Goal: Information Seeking & Learning: Check status

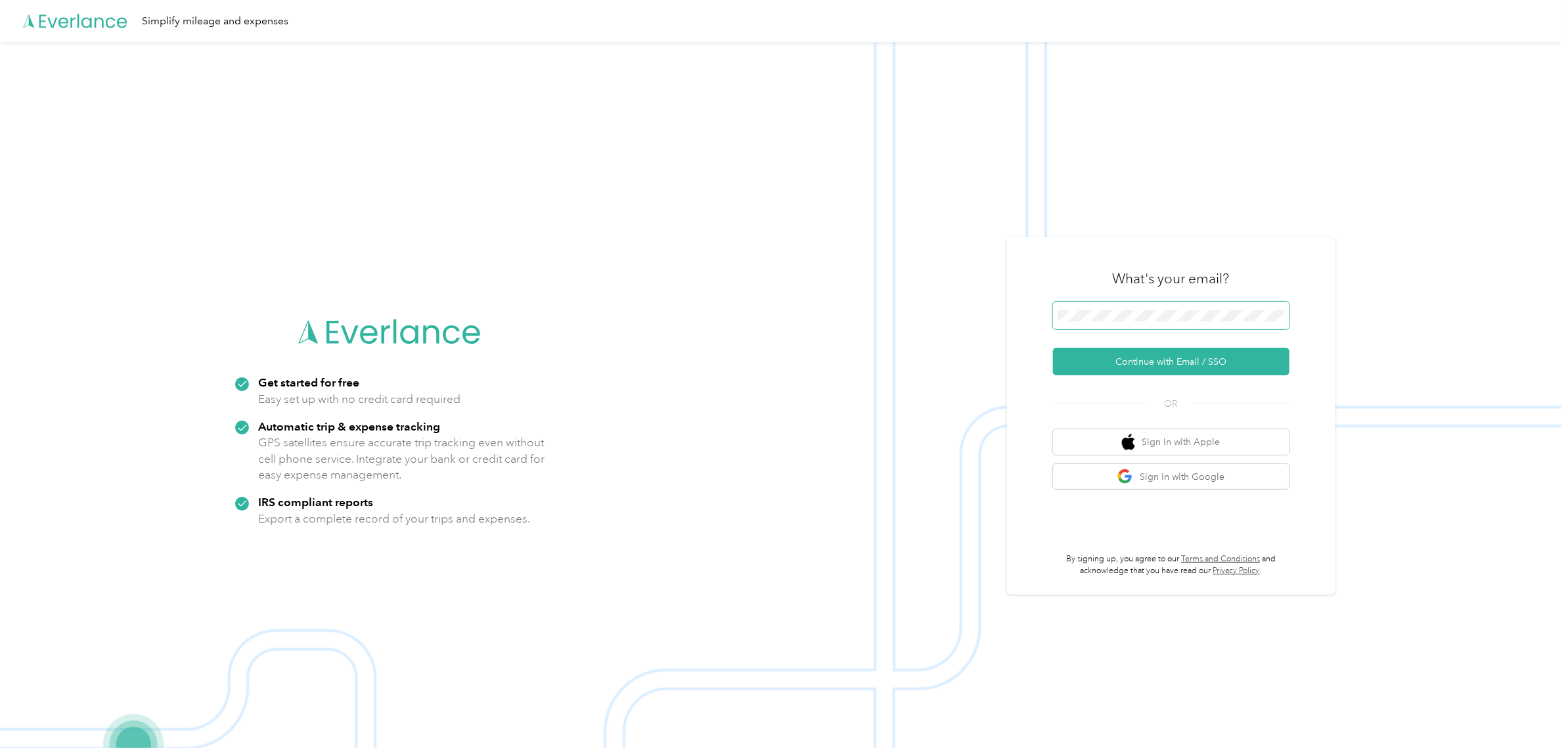
click at [1174, 323] on span at bounding box center [1172, 315] width 237 height 27
click at [1153, 366] on button "Continue with Email / SSO" at bounding box center [1172, 361] width 237 height 27
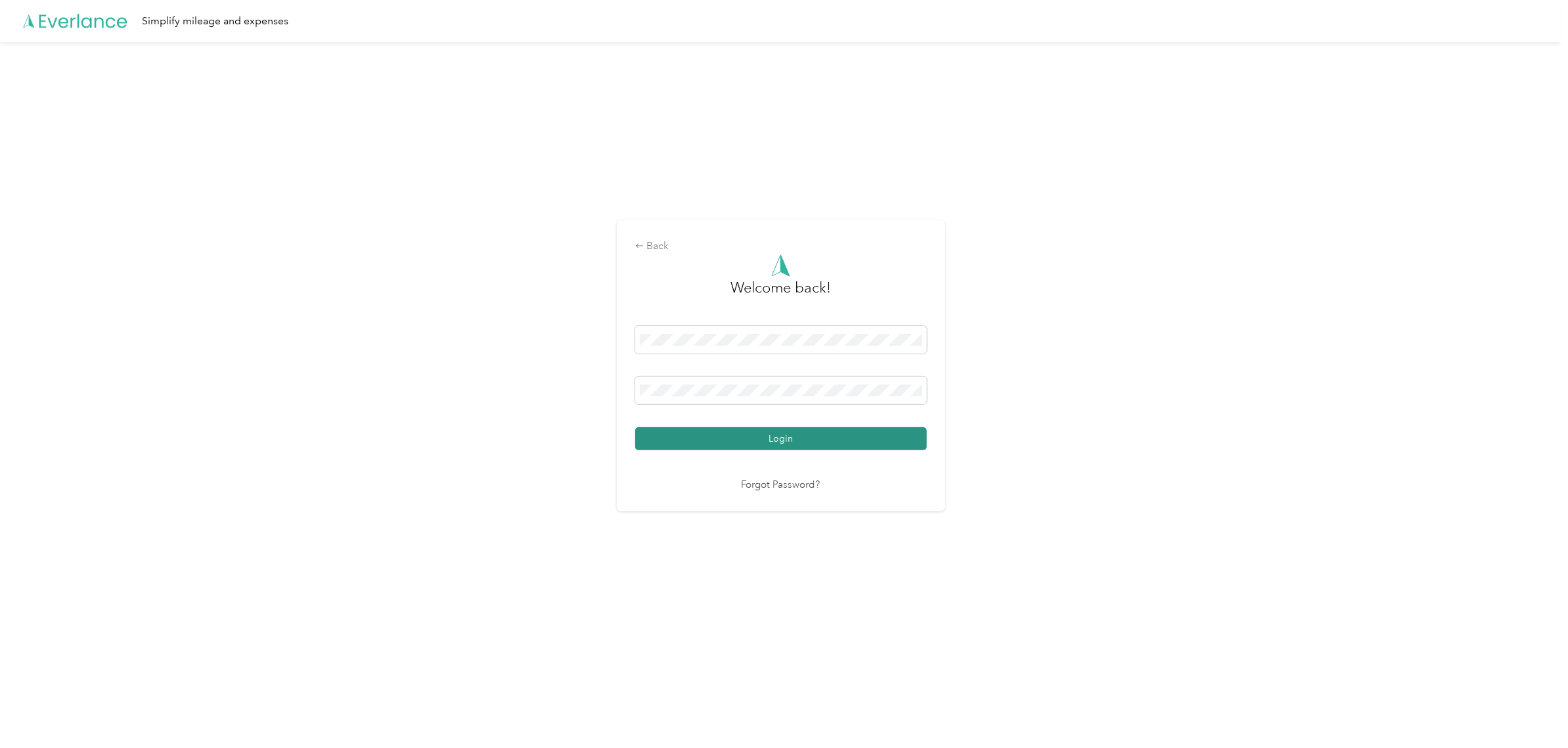
click at [797, 442] on button "Login" at bounding box center [781, 438] width 291 height 23
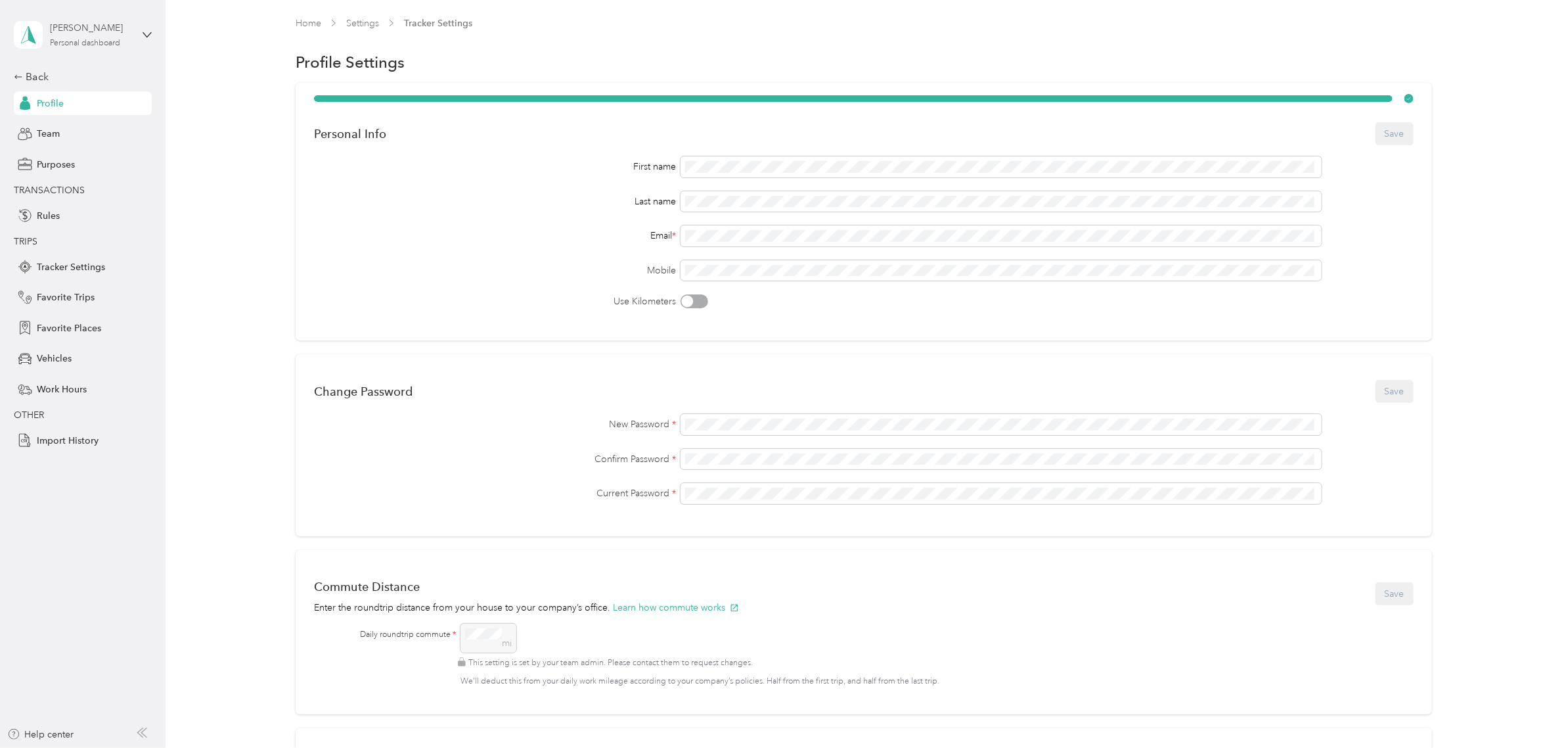
click at [103, 28] on div "[PERSON_NAME]" at bounding box center [91, 28] width 82 height 14
click at [77, 106] on div "Team dashboard" at bounding box center [61, 108] width 70 height 14
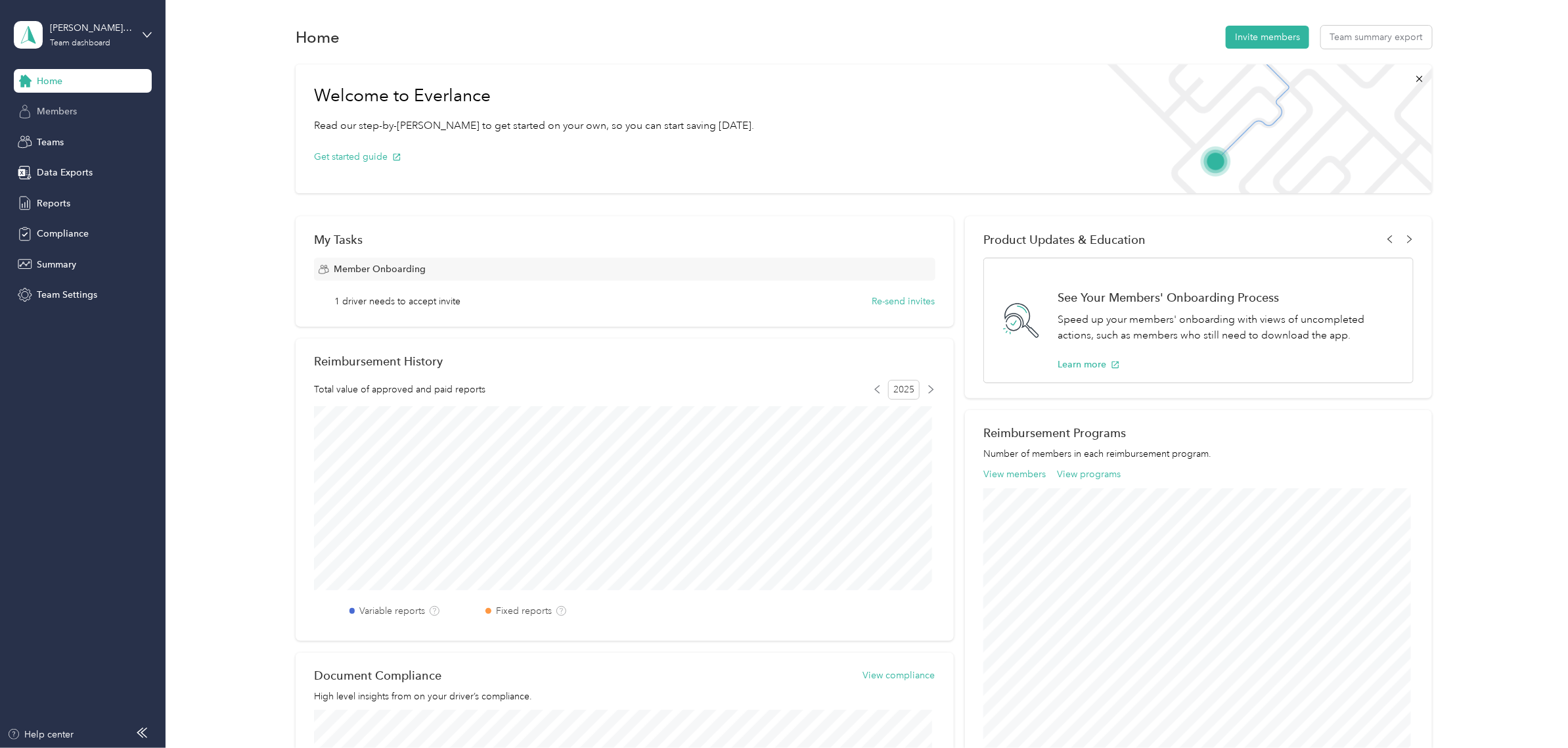
click at [71, 112] on span "Members" at bounding box center [56, 111] width 40 height 14
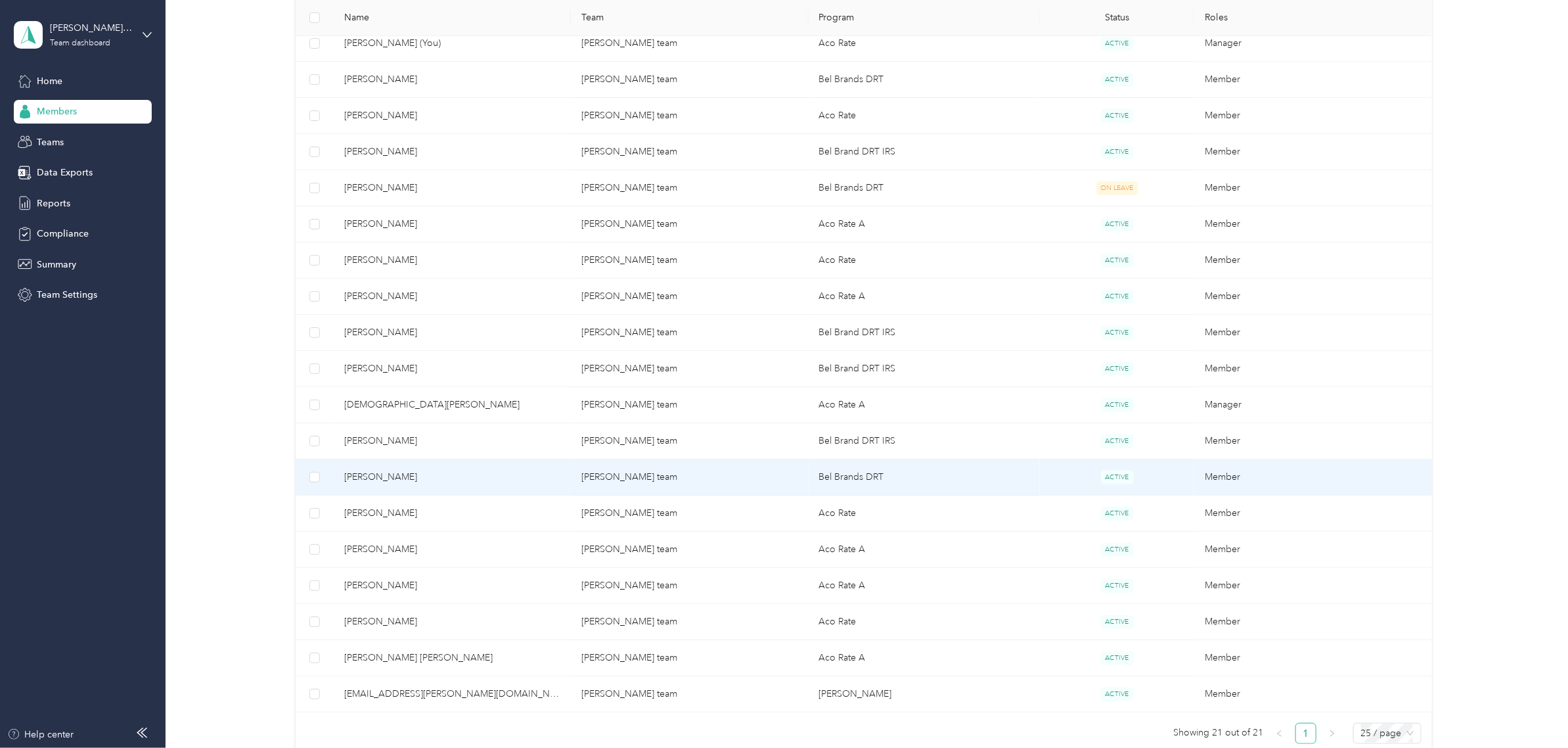
scroll to position [391, 0]
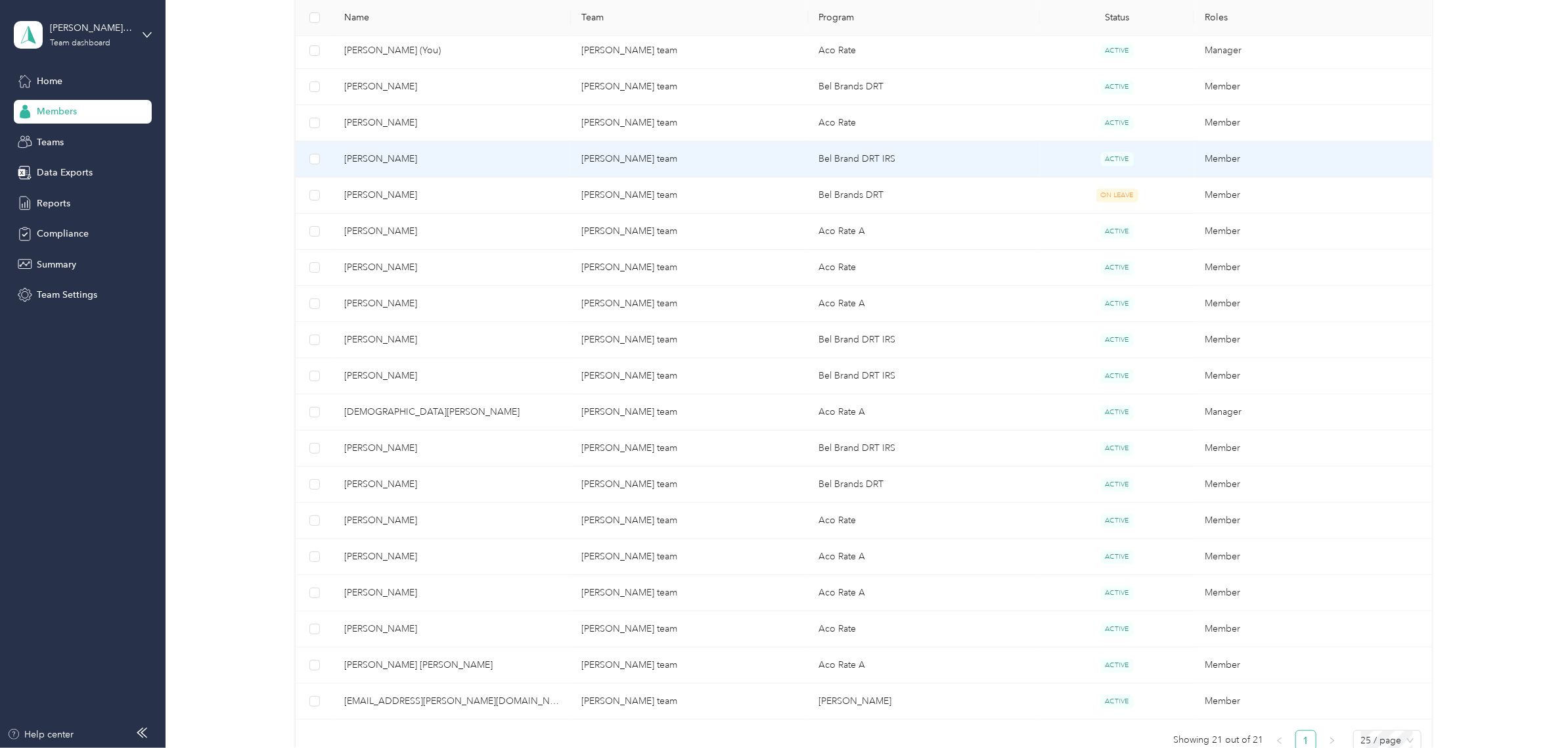
click at [452, 156] on span "[PERSON_NAME]" at bounding box center [452, 159] width 216 height 15
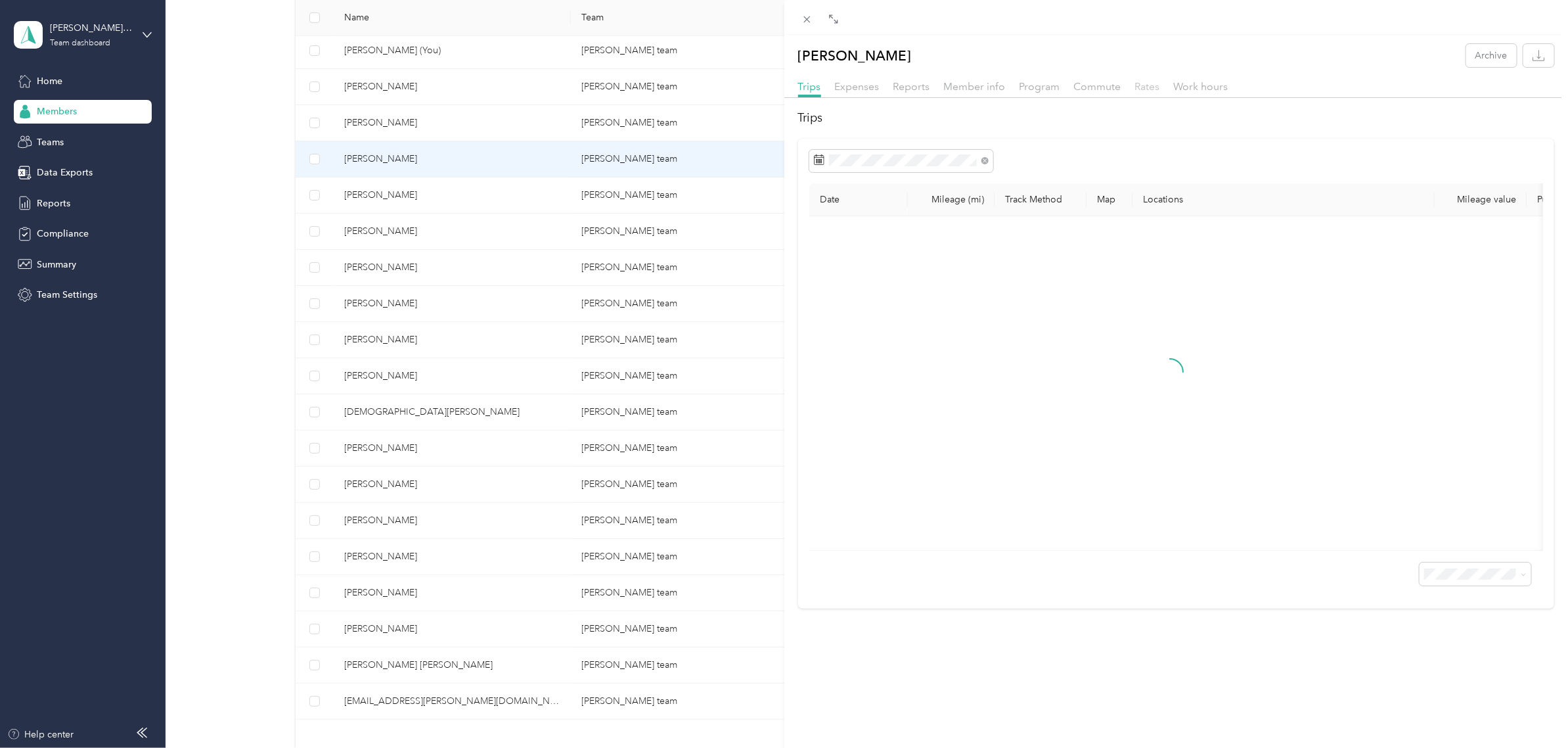
click at [1153, 85] on span "Rates" at bounding box center [1147, 87] width 25 height 13
click at [848, 93] on div "Expenses" at bounding box center [857, 87] width 44 height 16
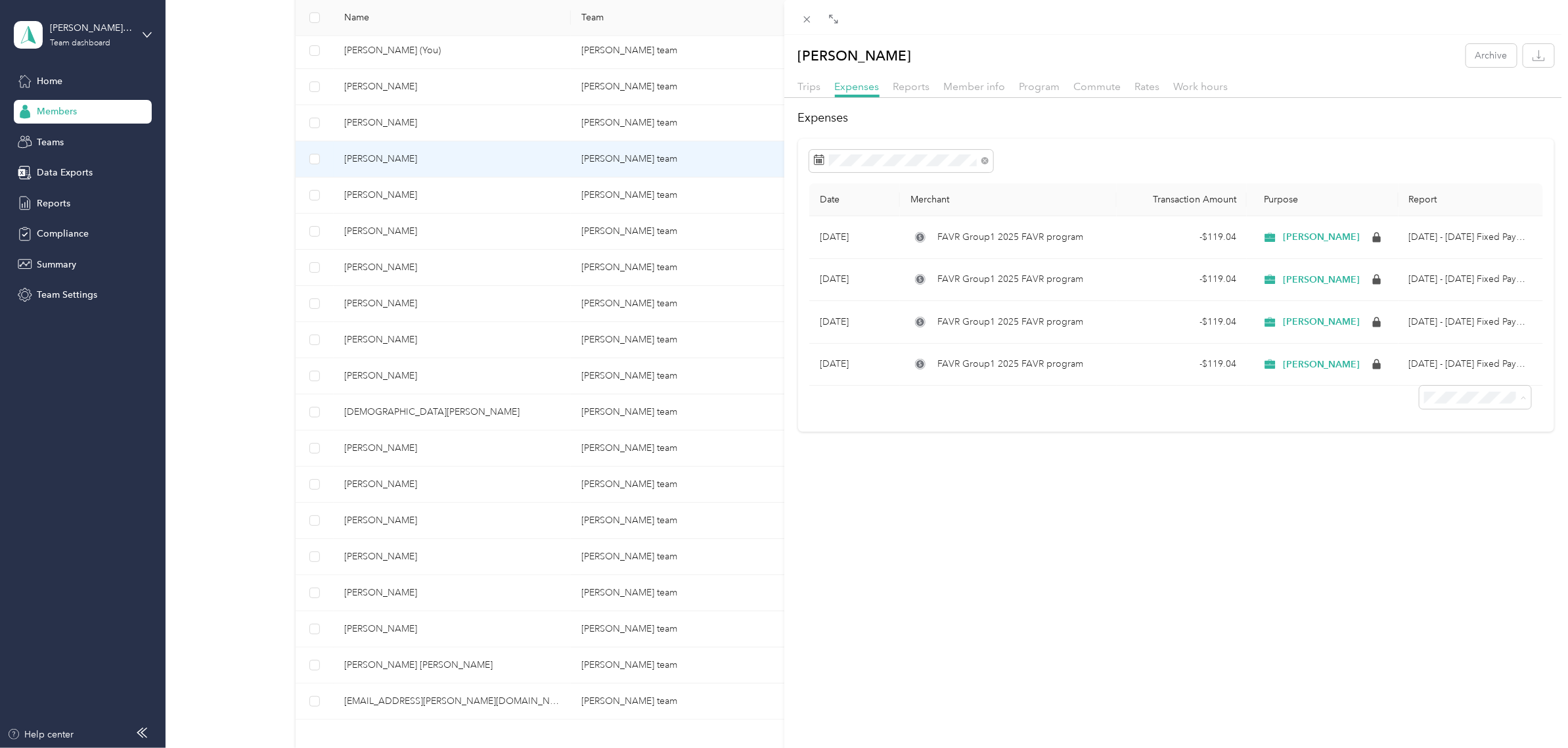
click at [1442, 442] on span "50 per load" at bounding box center [1441, 447] width 49 height 11
click at [441, 164] on div "[PERSON_NAME] Archive Trips Expenses Reports Member info Program Commute Rates …" at bounding box center [784, 374] width 1568 height 748
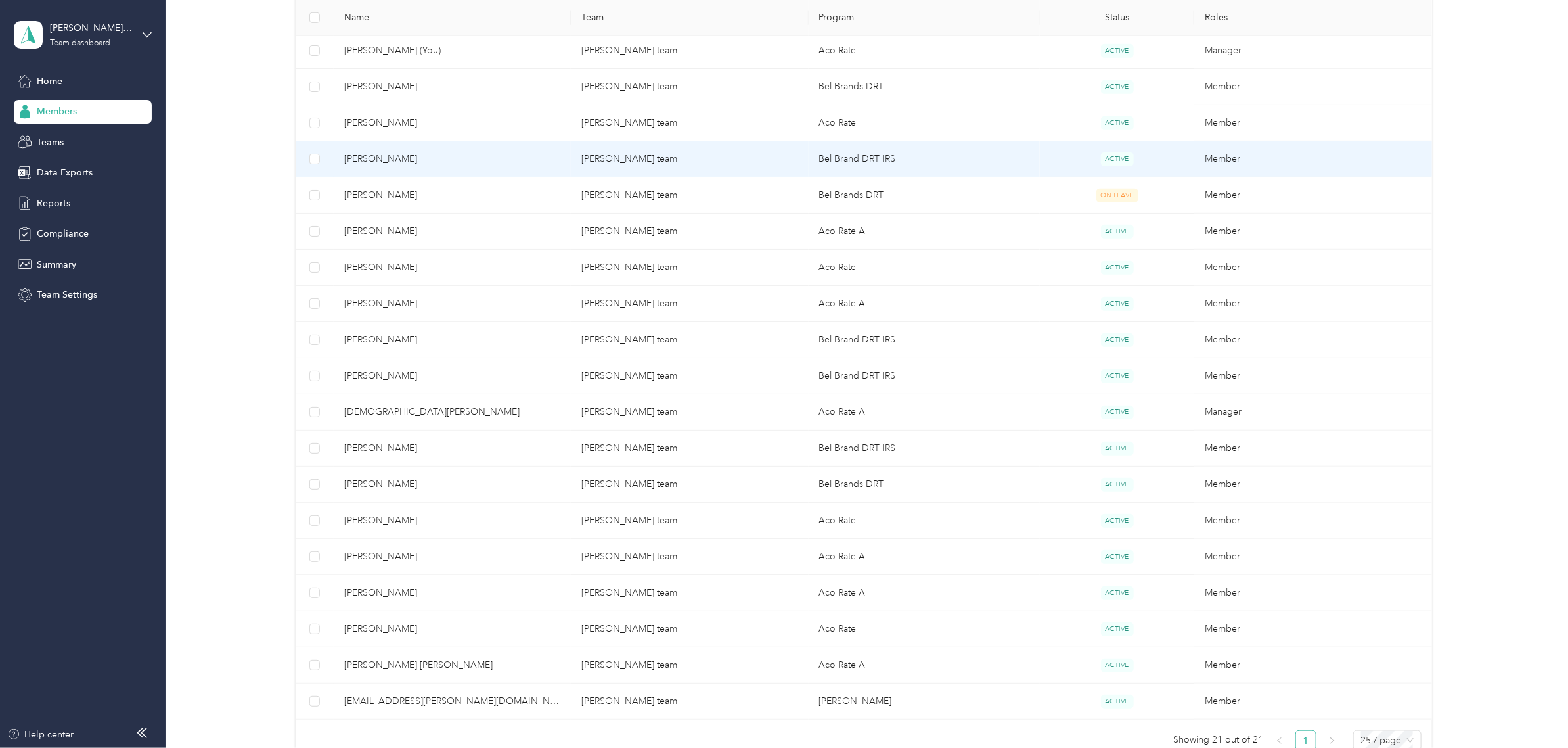
click at [413, 153] on span "[PERSON_NAME]" at bounding box center [452, 159] width 216 height 15
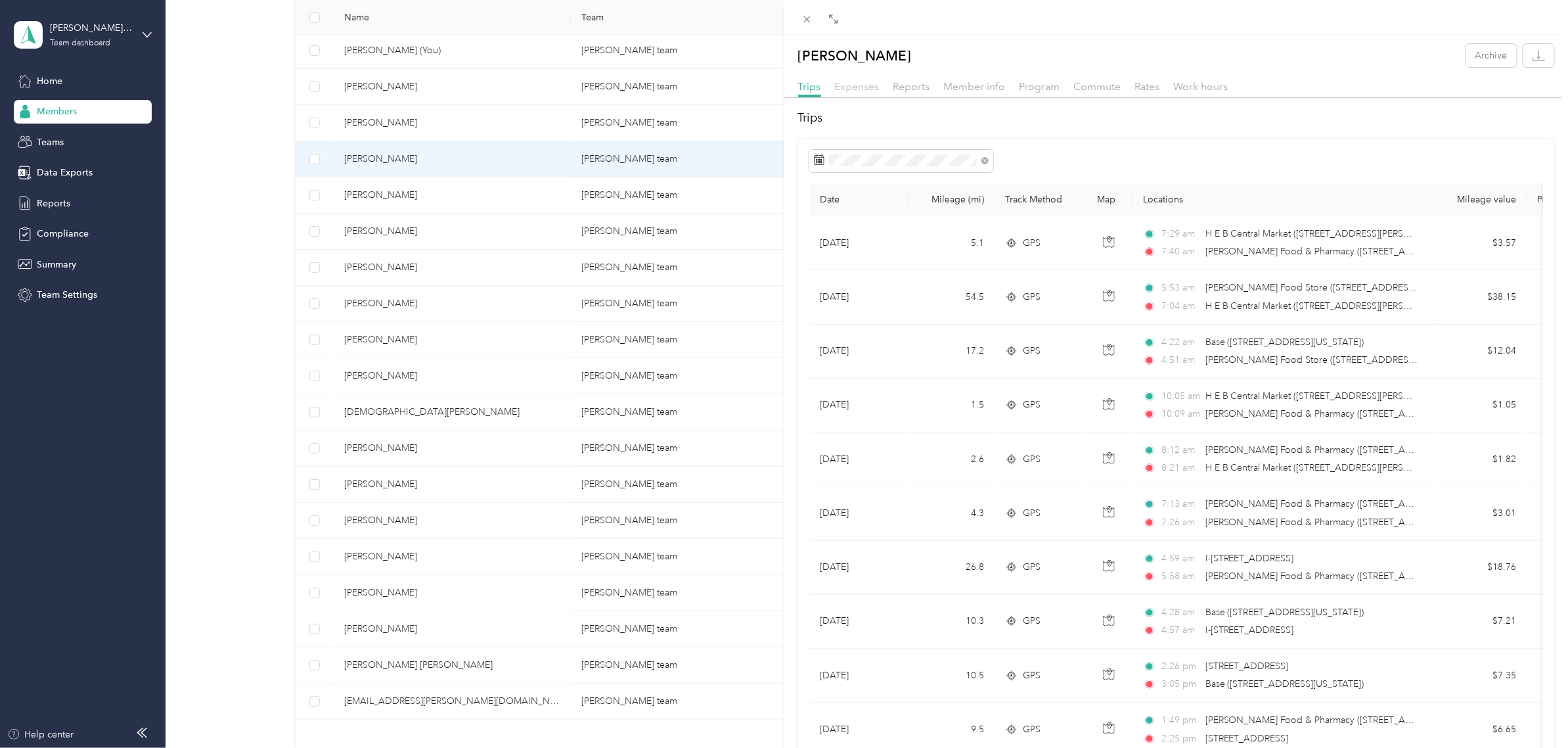
click at [846, 87] on span "Expenses" at bounding box center [857, 87] width 44 height 13
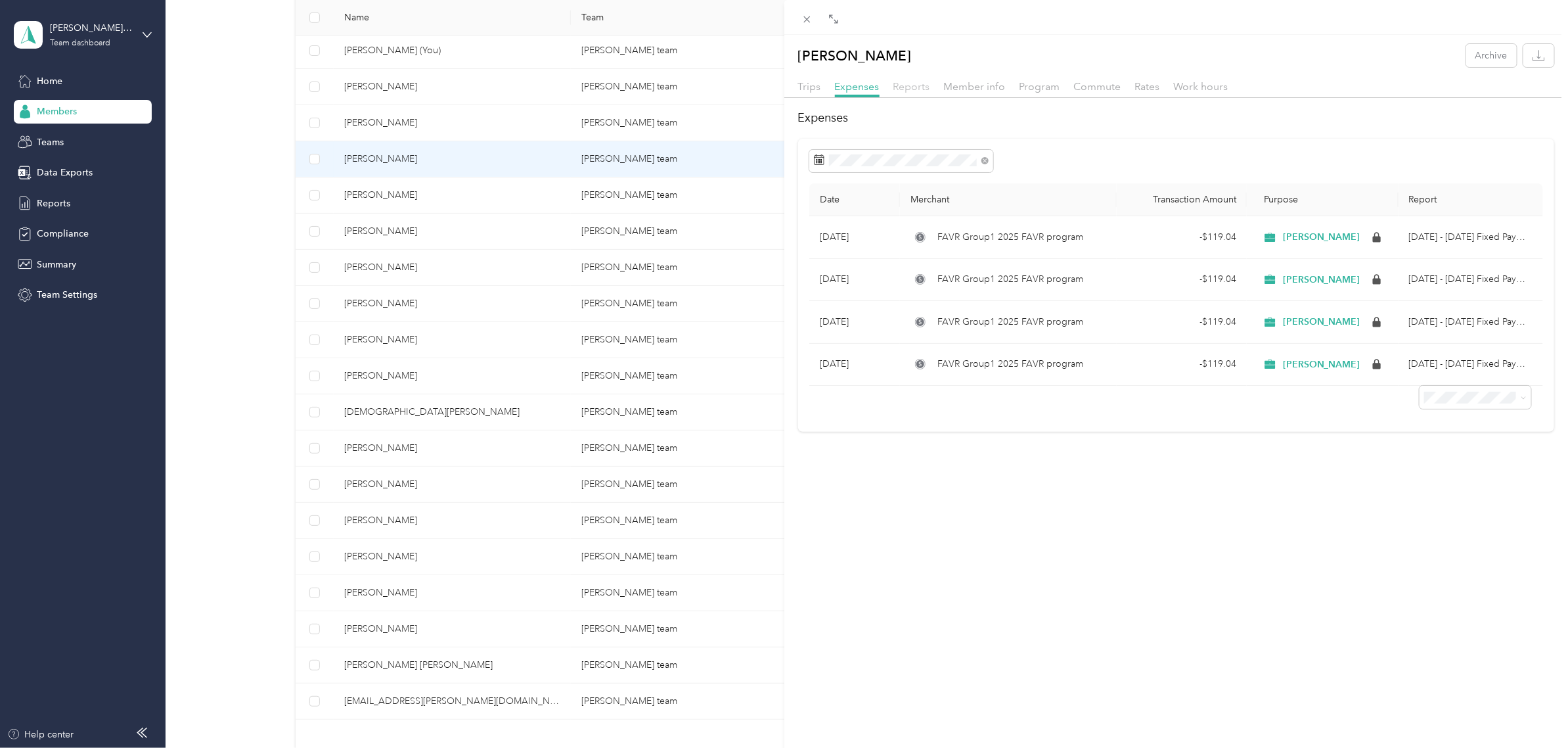
click at [917, 85] on span "Reports" at bounding box center [912, 87] width 37 height 13
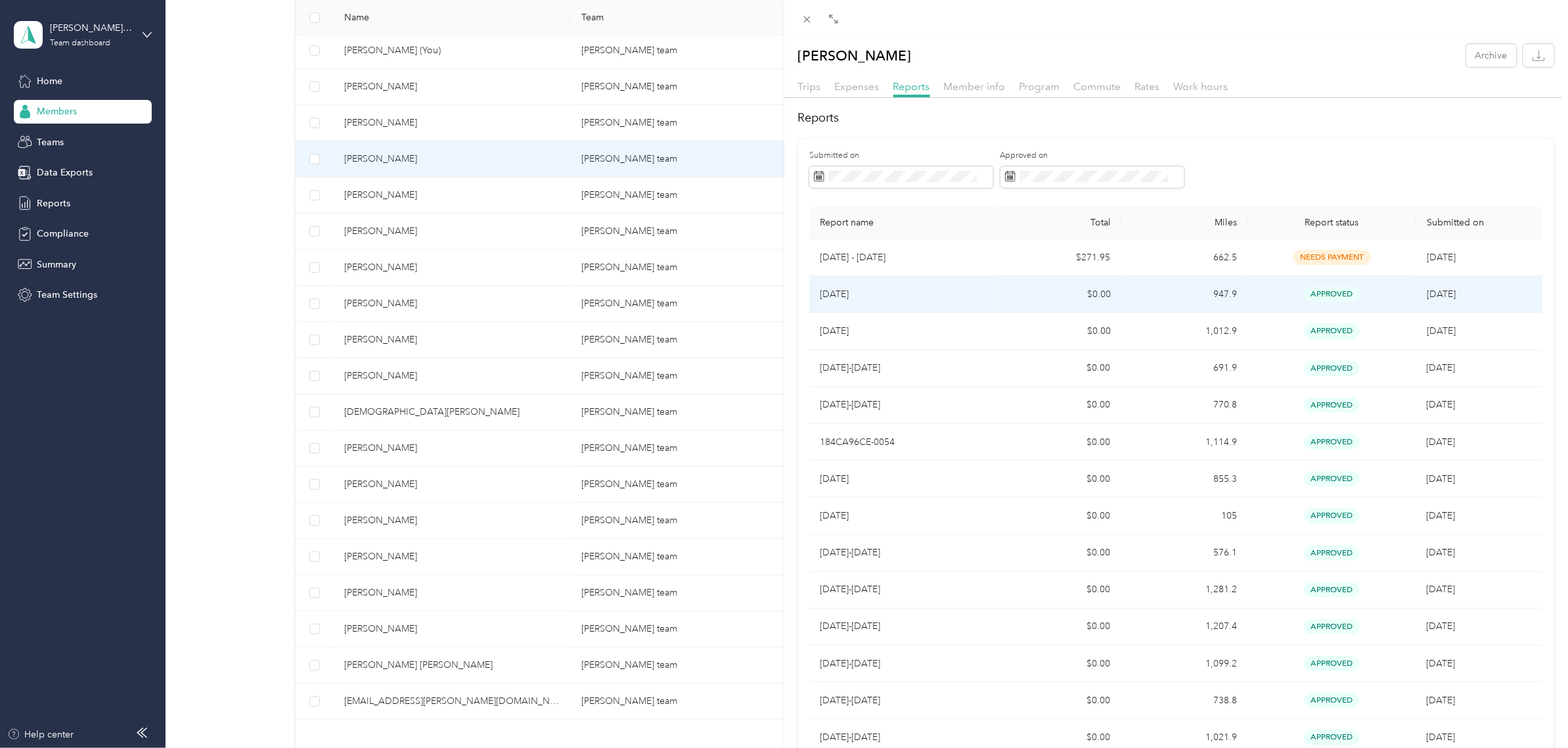
click at [965, 288] on p "[DATE]" at bounding box center [901, 294] width 164 height 15
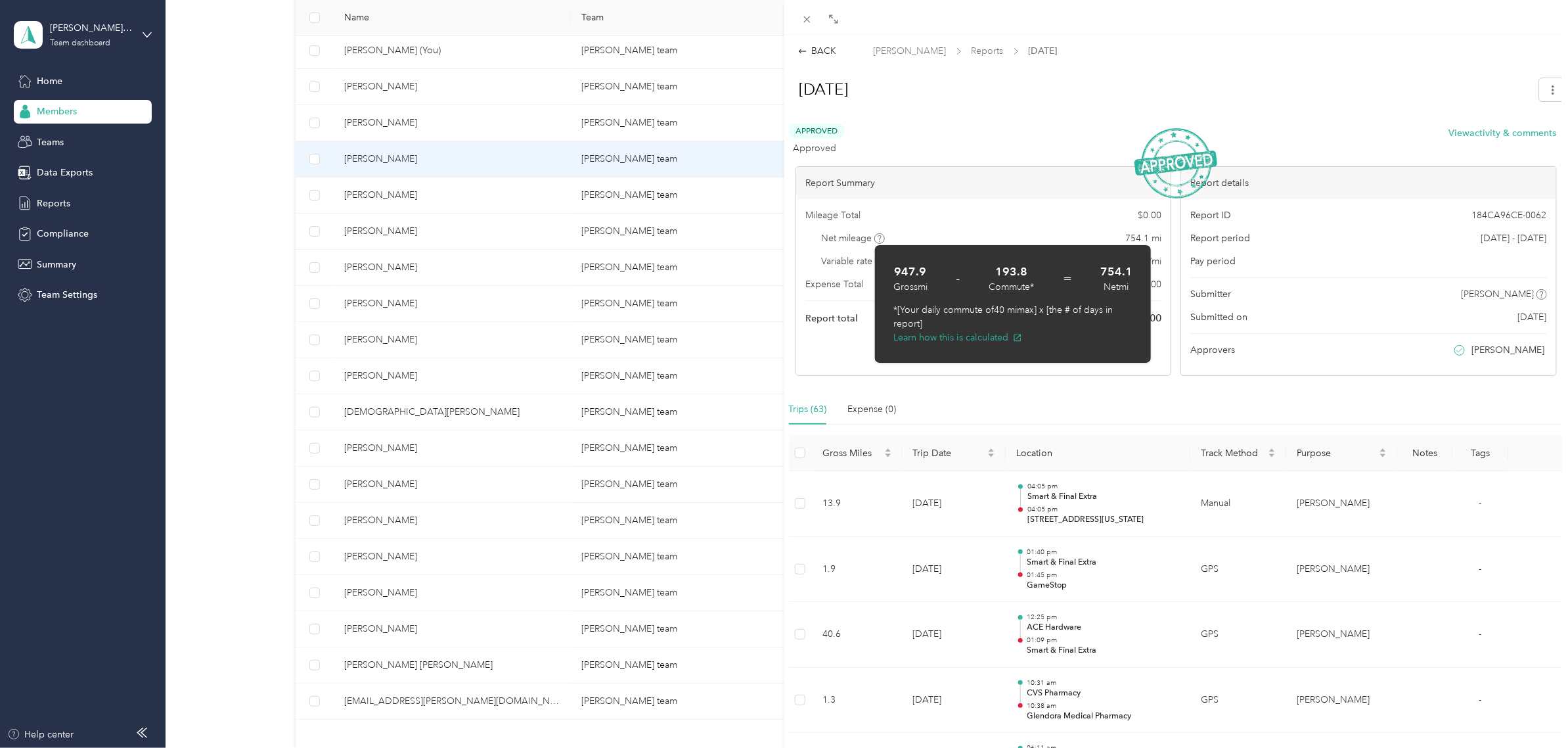
click at [976, 133] on div "Approved Approved View activity & comments" at bounding box center [1173, 139] width 768 height 32
click at [944, 401] on div "Trips (63) Expense (0)" at bounding box center [1177, 409] width 775 height 30
click at [1033, 371] on div "Report Summary Mileage Total $ 0.00 Net mileage 754.1 mi Variable rate $ 0.00 /…" at bounding box center [984, 271] width 376 height 210
click at [1245, 368] on div "Report ID 184CA96CE-0062 Report period [DATE] - [DATE] Pay period Submitter [PE…" at bounding box center [1369, 287] width 375 height 176
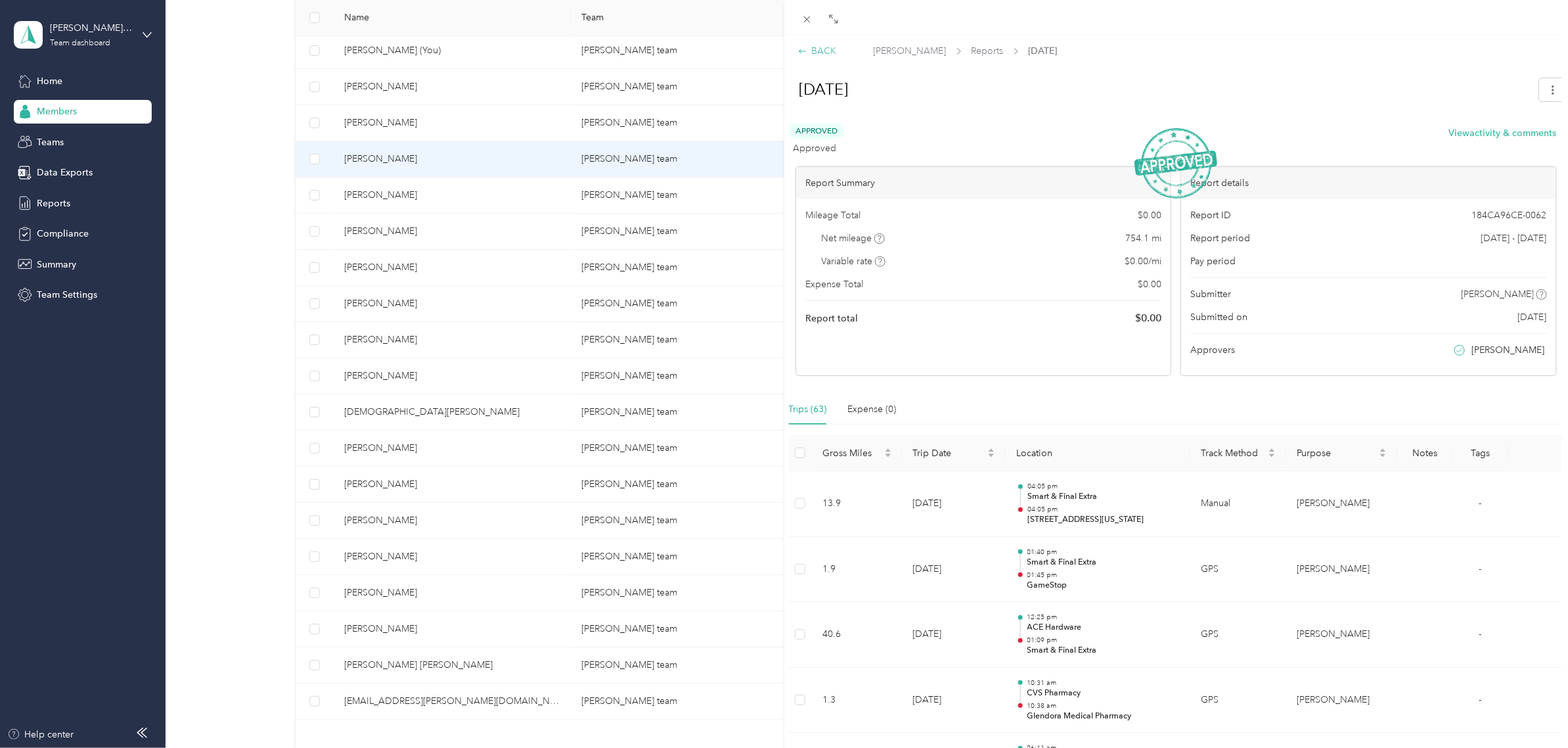
click at [808, 54] on div "BACK" at bounding box center [817, 51] width 39 height 14
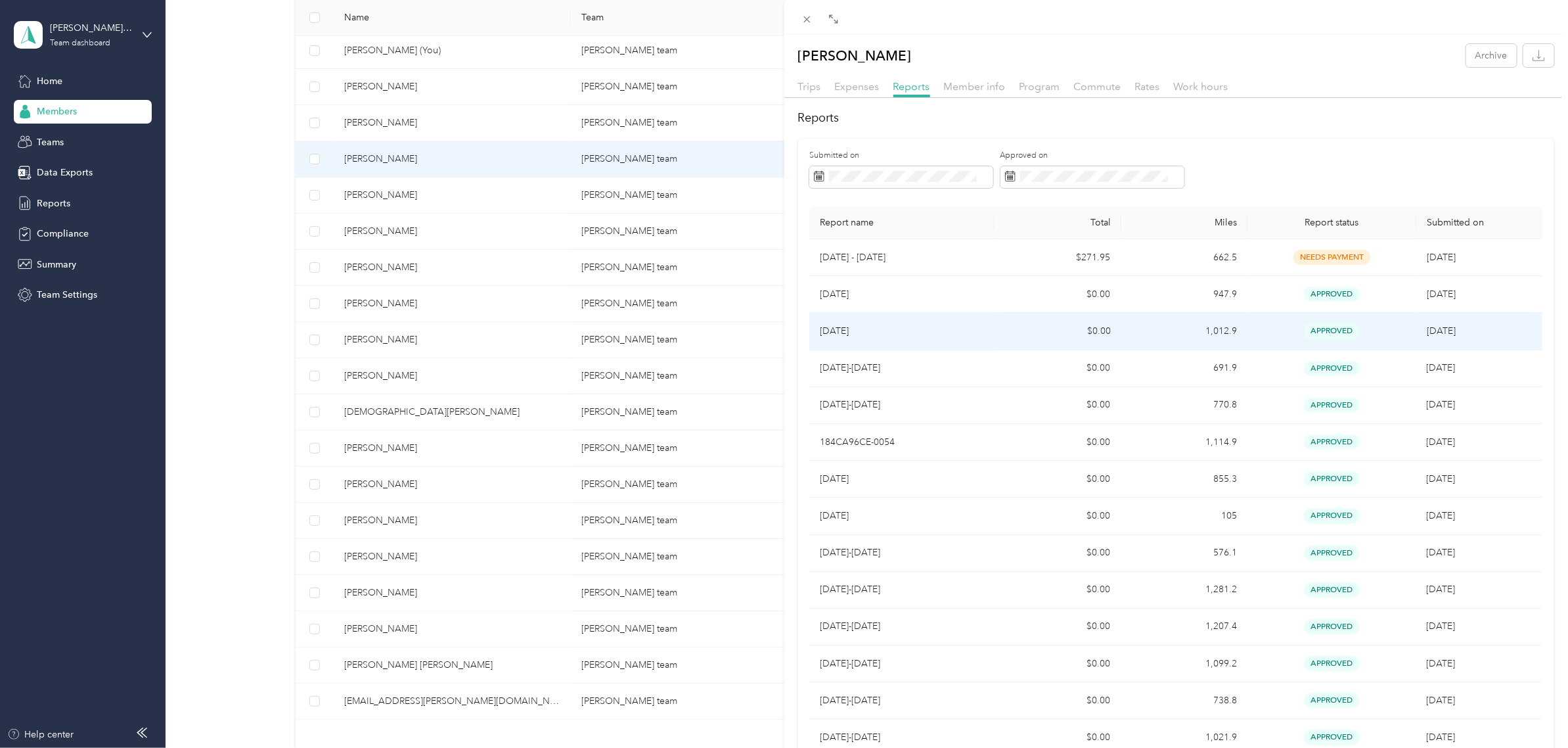
click at [933, 324] on td "[DATE]" at bounding box center [901, 331] width 185 height 37
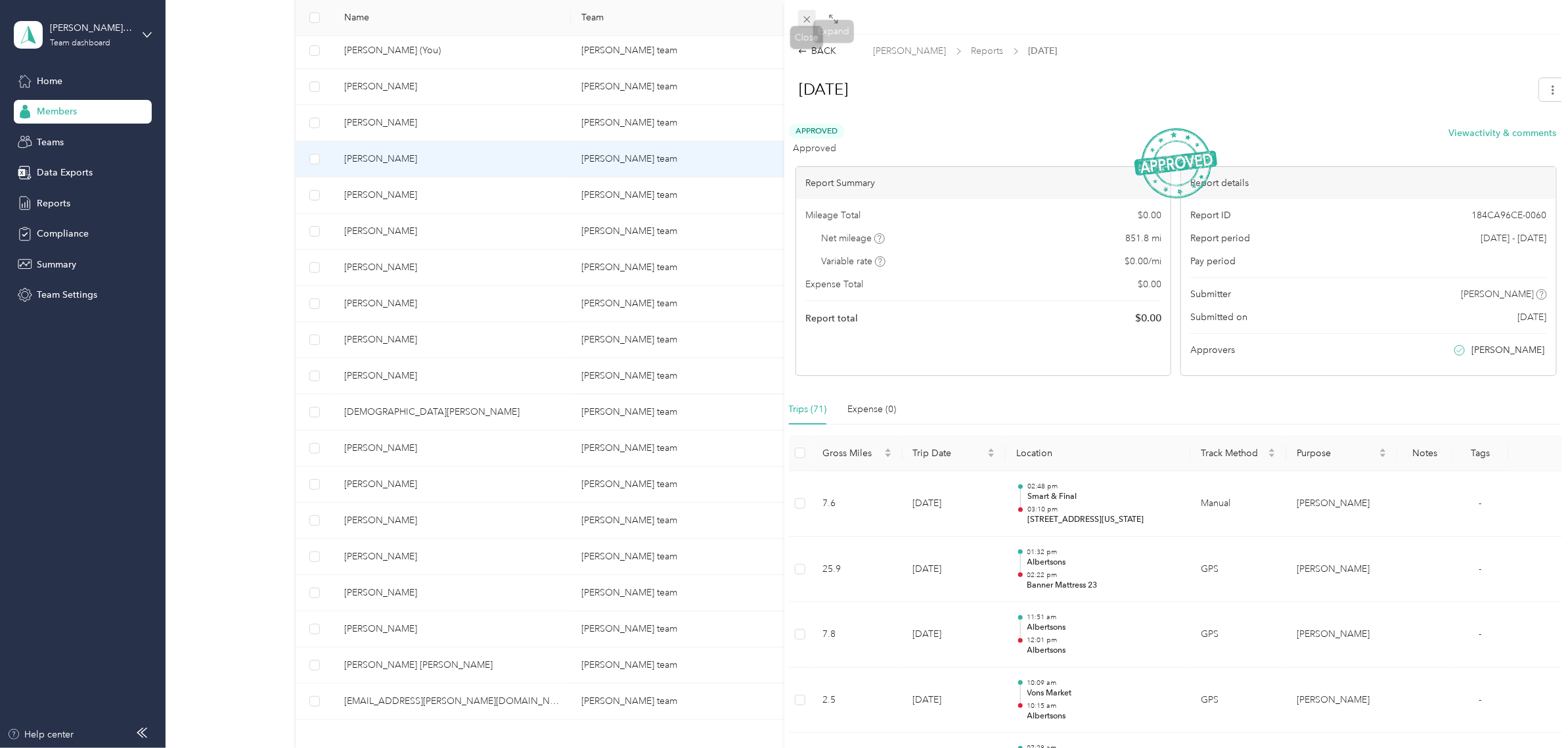
click at [809, 21] on icon at bounding box center [806, 19] width 6 height 6
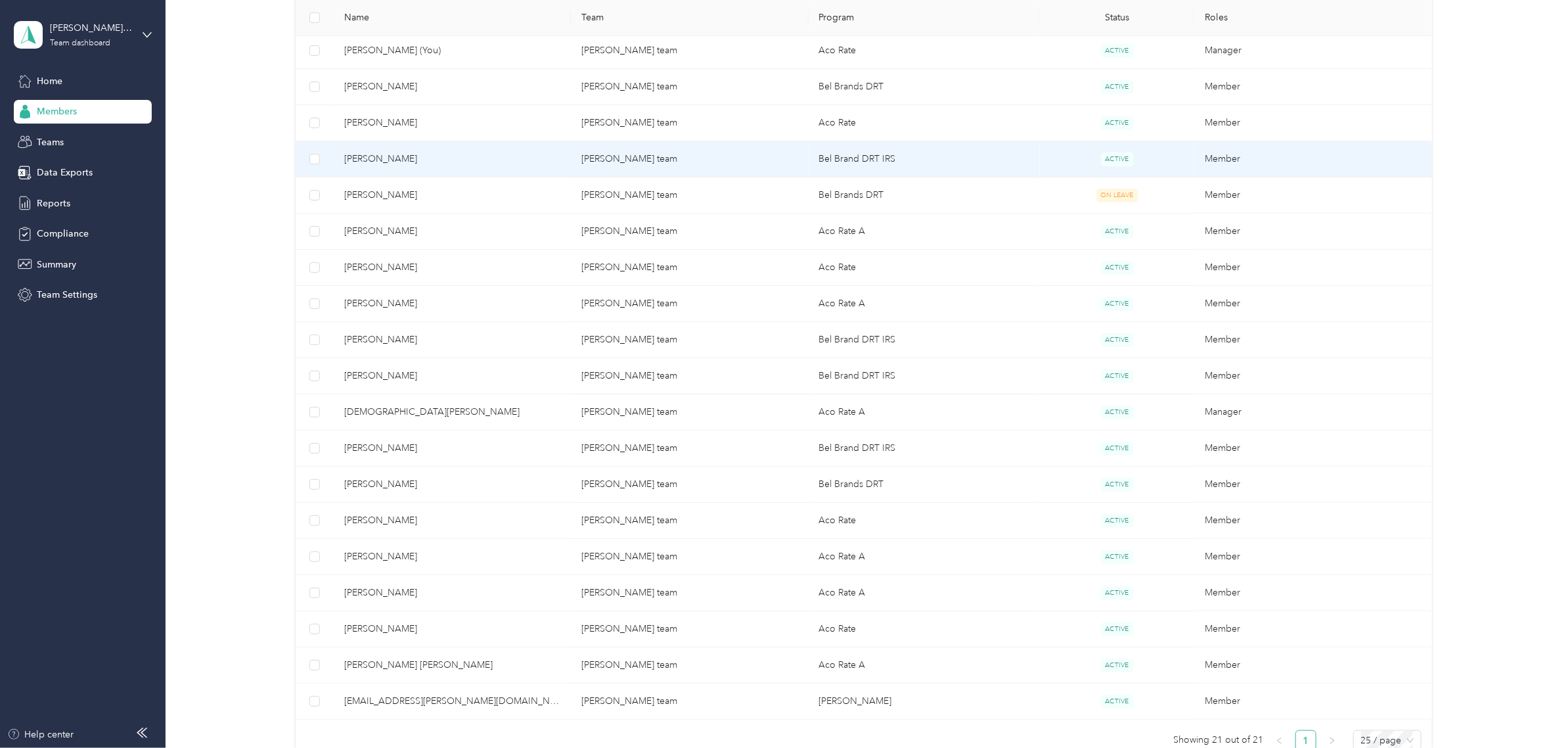
click at [687, 156] on td "[PERSON_NAME] team" at bounding box center [689, 159] width 237 height 36
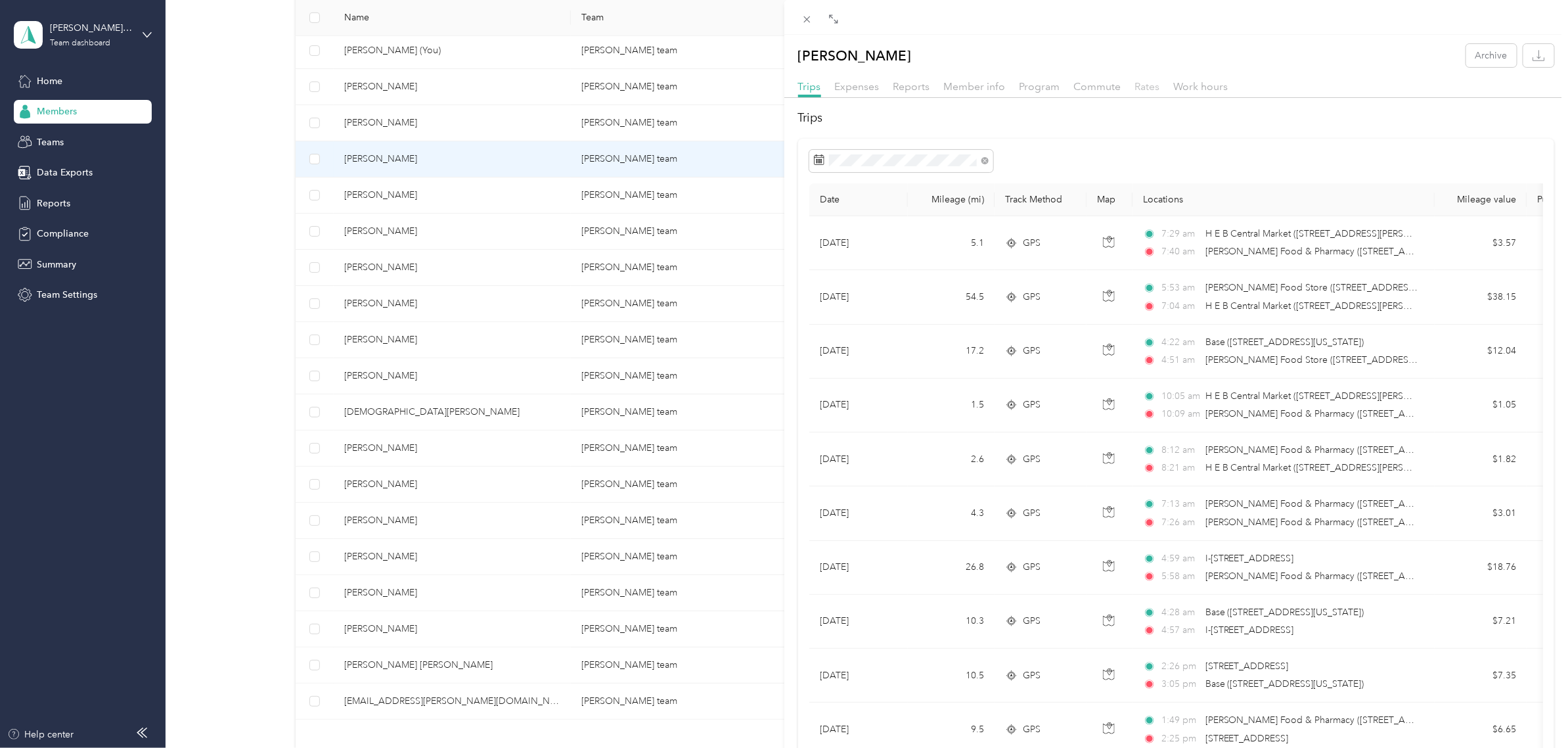
click at [1139, 87] on span "Rates" at bounding box center [1147, 87] width 25 height 13
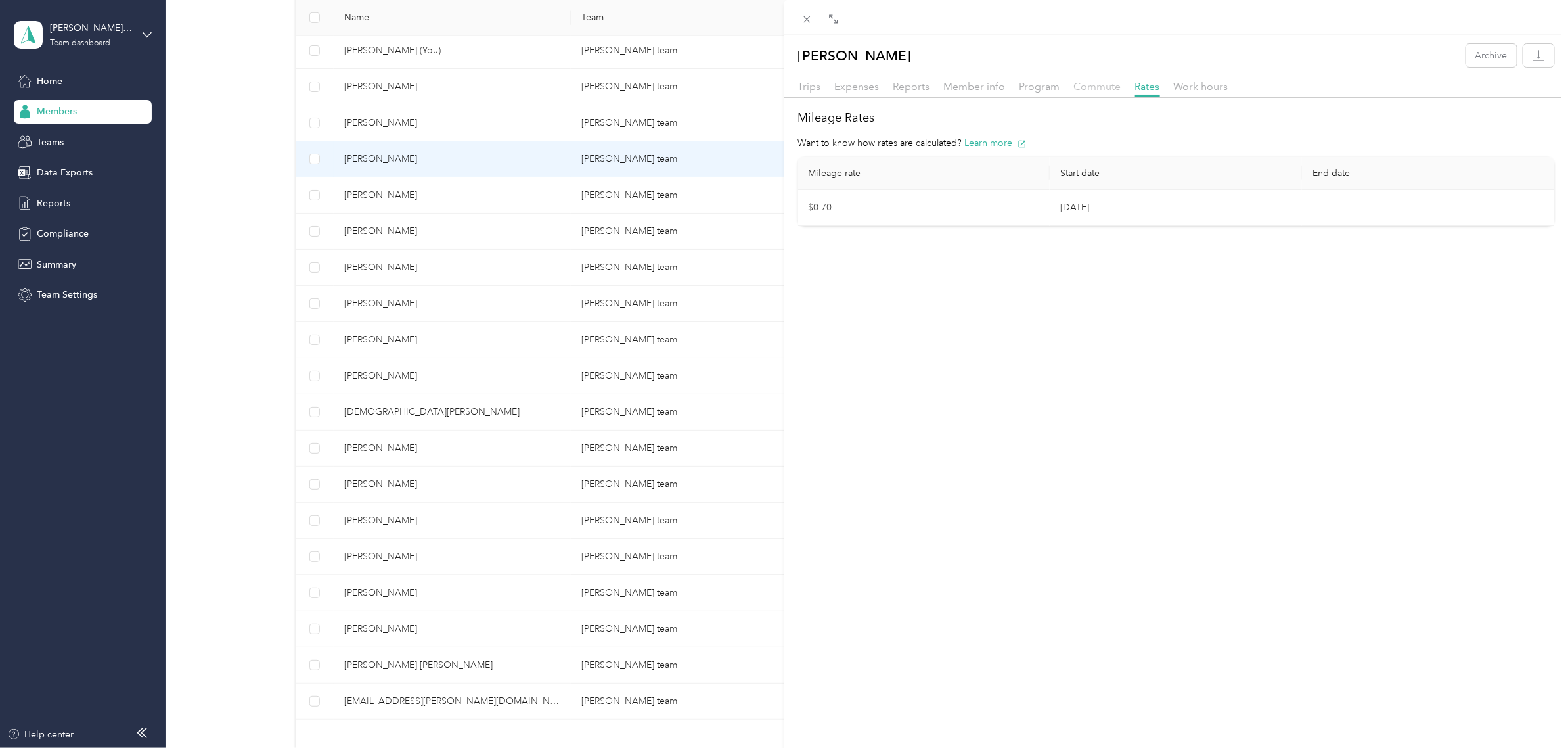
click at [1091, 83] on span "Commute" at bounding box center [1097, 87] width 47 height 13
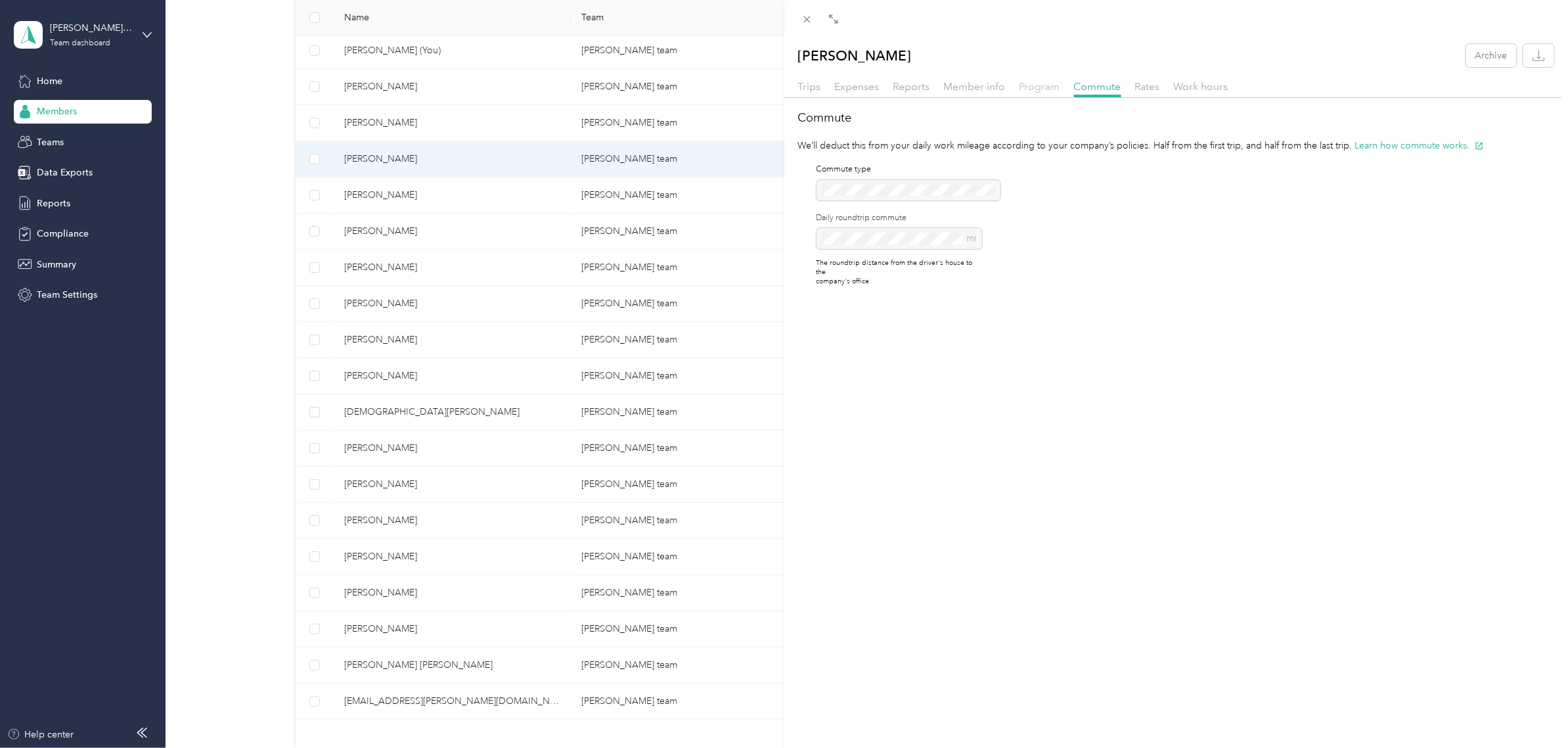
click at [1045, 83] on span "Program" at bounding box center [1040, 87] width 41 height 13
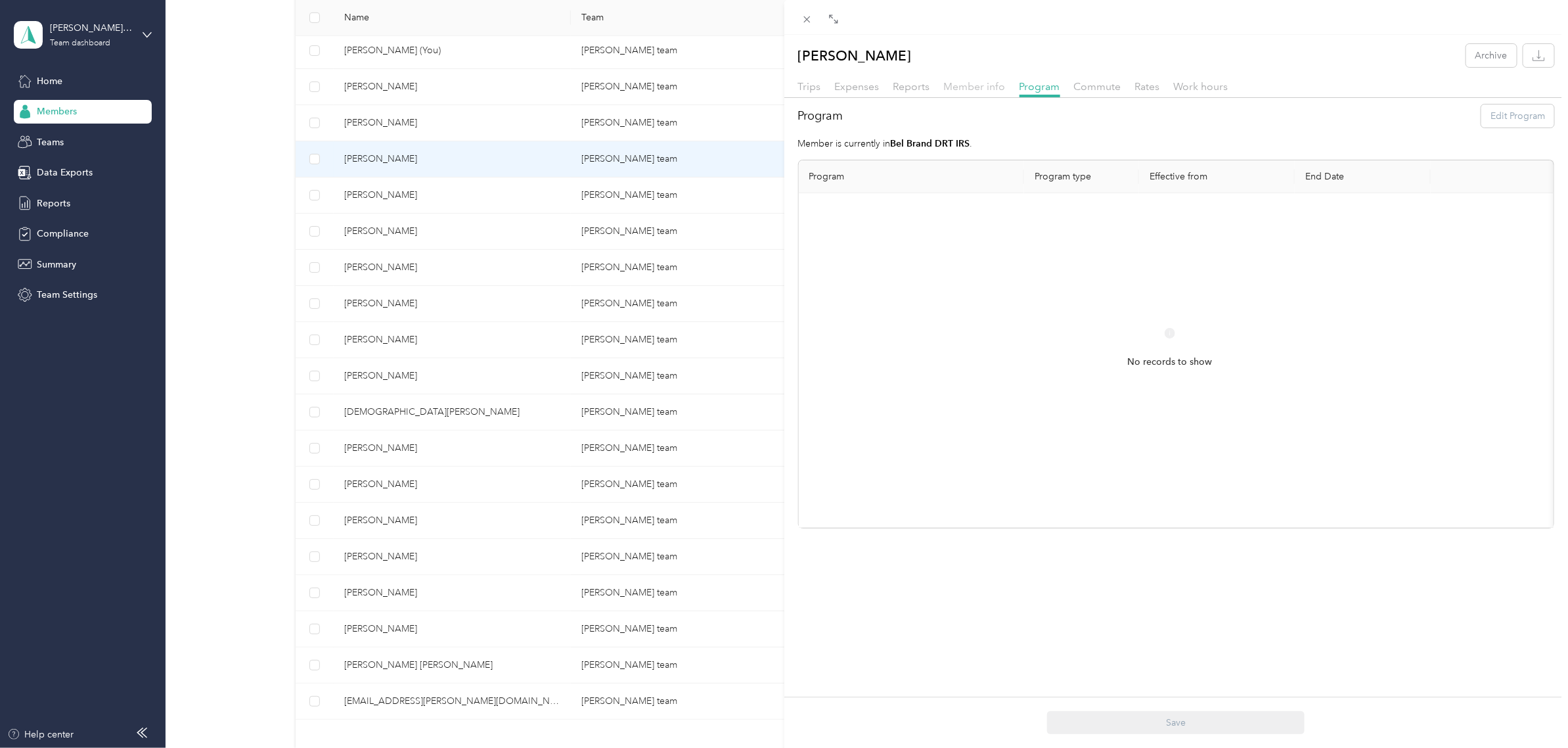
click at [965, 83] on span "Member info" at bounding box center [975, 87] width 62 height 13
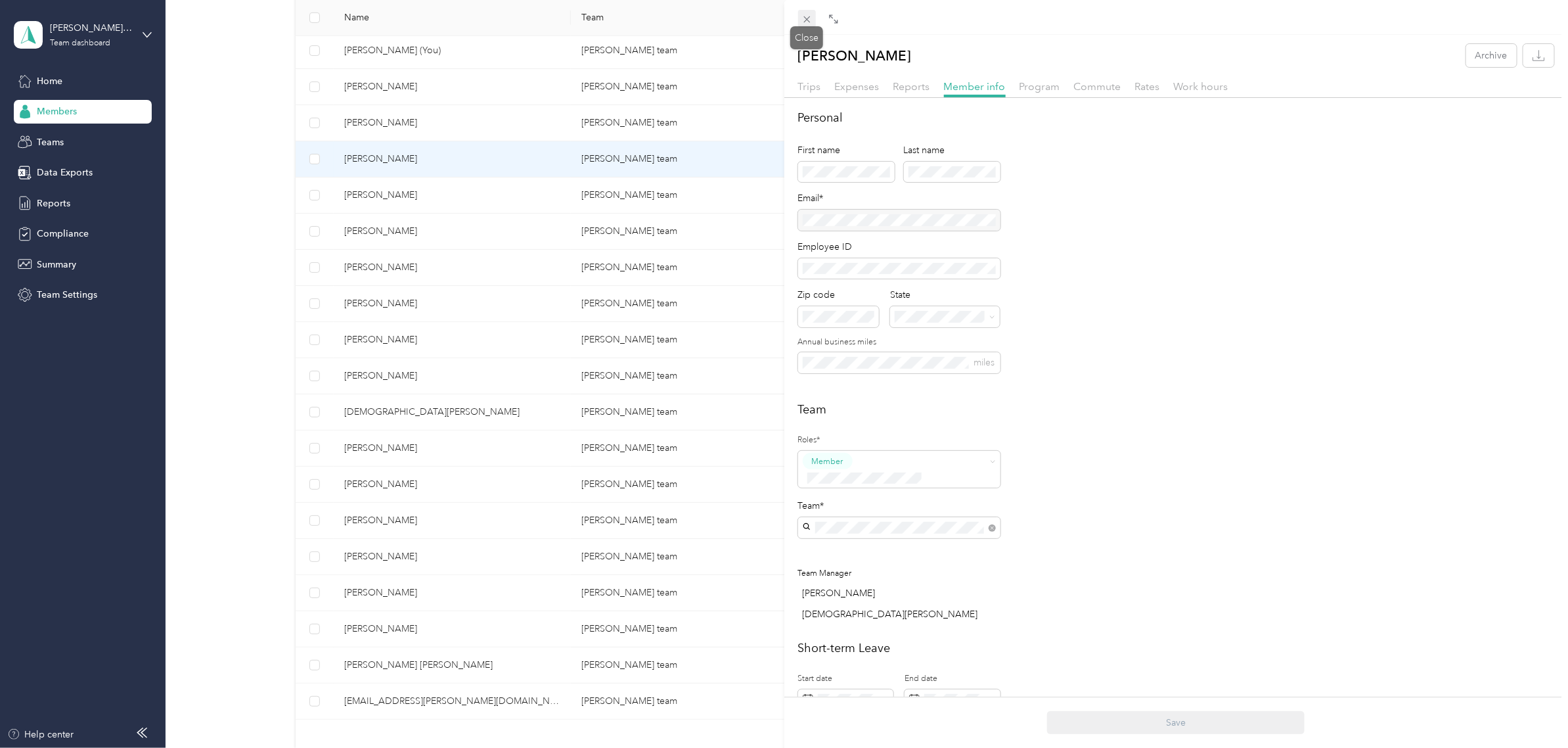
click at [805, 18] on icon at bounding box center [807, 20] width 11 height 11
